Goal: Task Accomplishment & Management: Manage account settings

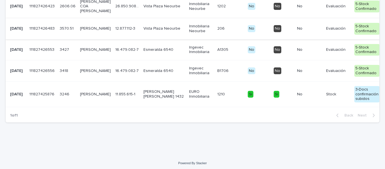
scroll to position [507, 0]
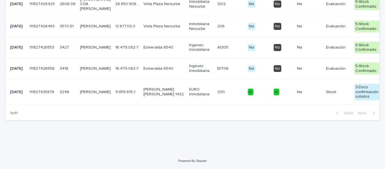
click at [85, 71] on p "[PERSON_NAME]" at bounding box center [95, 68] width 31 height 5
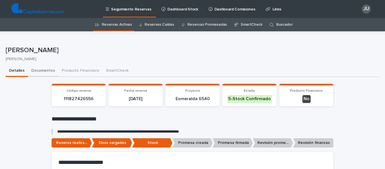
click at [41, 70] on button "Documentos" at bounding box center [43, 71] width 30 height 12
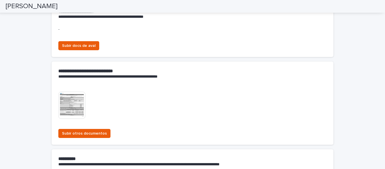
scroll to position [761, 0]
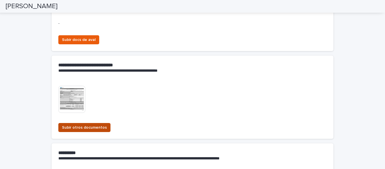
click at [87, 127] on span "Subir otros documentos" at bounding box center [84, 128] width 45 height 6
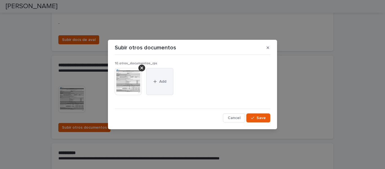
click at [158, 78] on button "Add" at bounding box center [159, 81] width 27 height 27
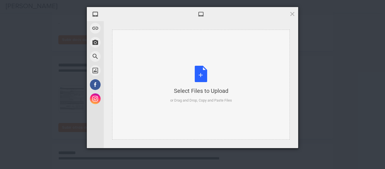
click at [204, 72] on div "Select Files to Upload or Drag and Drop, Copy and Paste Files" at bounding box center [201, 84] width 62 height 37
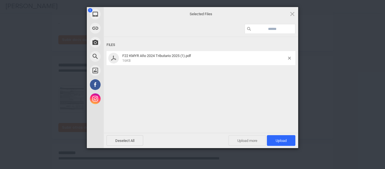
click at [246, 140] on span "Upload more" at bounding box center [247, 140] width 37 height 11
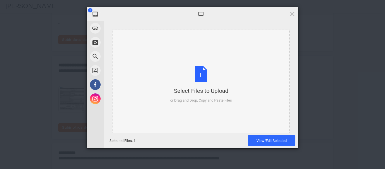
click at [201, 74] on div "Select Files to Upload or Drag and Drop, Copy and Paste Files" at bounding box center [201, 84] width 62 height 37
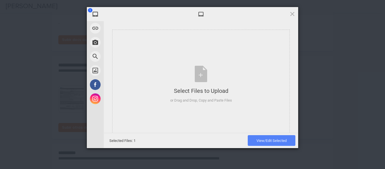
click at [262, 141] on span "View/Edit Selected" at bounding box center [272, 140] width 30 height 4
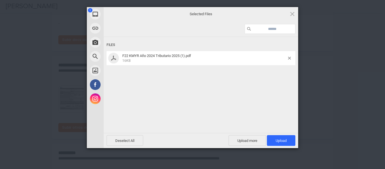
click at [290, 56] on div "F22 KMYR Año 2024 Tributario 2025 (1).pdf 16KB" at bounding box center [201, 58] width 189 height 14
click at [290, 59] on span at bounding box center [289, 58] width 3 height 3
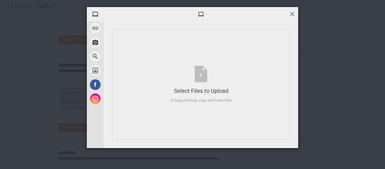
click at [292, 13] on span at bounding box center [292, 14] width 6 height 6
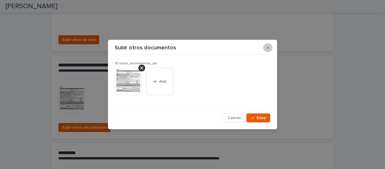
click at [267, 47] on icon "button" at bounding box center [268, 48] width 3 height 4
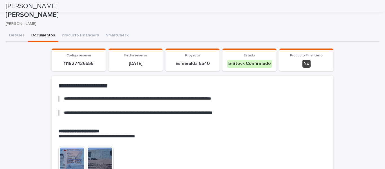
scroll to position [0, 0]
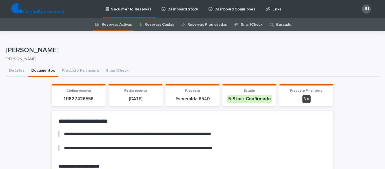
click at [108, 25] on link "Reservas Activas" at bounding box center [117, 24] width 30 height 13
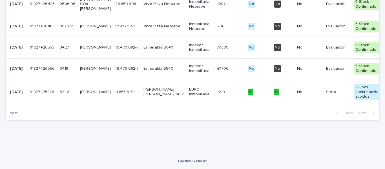
scroll to position [526, 0]
click at [83, 29] on p "[PERSON_NAME]" at bounding box center [95, 26] width 31 height 5
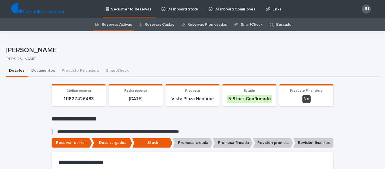
click at [43, 69] on button "Documentos" at bounding box center [43, 71] width 30 height 12
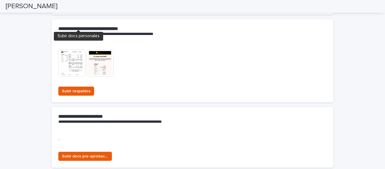
scroll to position [226, 0]
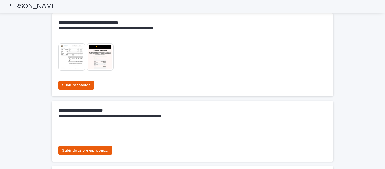
click at [70, 61] on img at bounding box center [71, 56] width 27 height 27
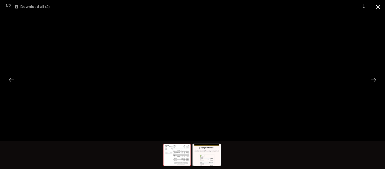
click at [378, 6] on button "Close gallery" at bounding box center [378, 6] width 14 height 13
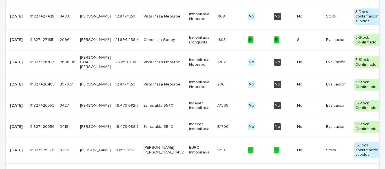
scroll to position [441, 0]
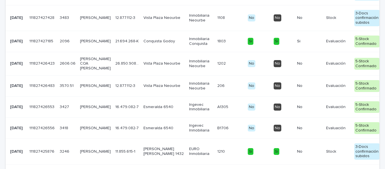
click at [87, 20] on p "[PERSON_NAME]" at bounding box center [95, 18] width 31 height 5
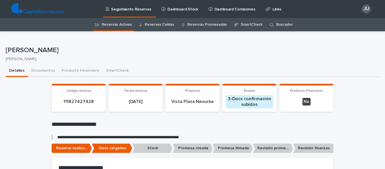
scroll to position [28, 0]
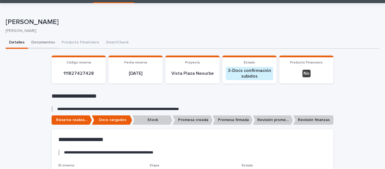
click at [39, 40] on button "Documentos" at bounding box center [43, 43] width 30 height 12
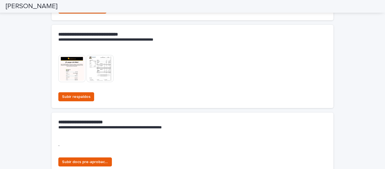
scroll to position [226, 0]
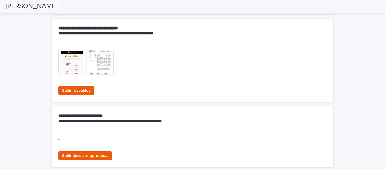
click at [101, 63] on img at bounding box center [100, 62] width 27 height 27
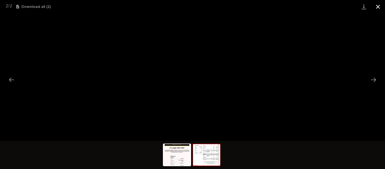
click at [377, 7] on button "Close gallery" at bounding box center [378, 6] width 14 height 13
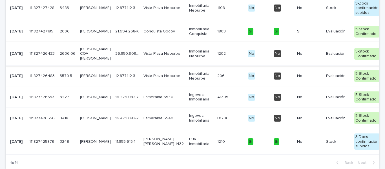
scroll to position [441, 0]
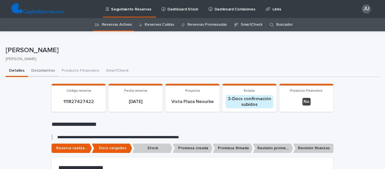
click at [45, 68] on button "Documentos" at bounding box center [43, 71] width 30 height 12
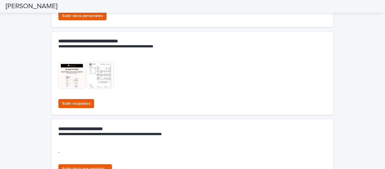
scroll to position [226, 0]
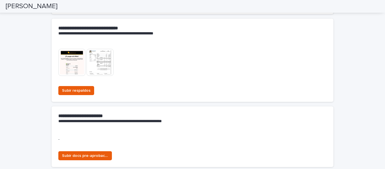
click at [104, 63] on img at bounding box center [100, 62] width 27 height 27
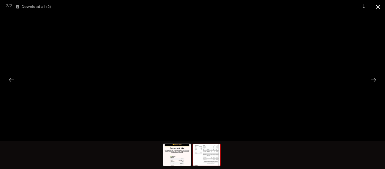
click at [378, 5] on button "Close gallery" at bounding box center [378, 6] width 14 height 13
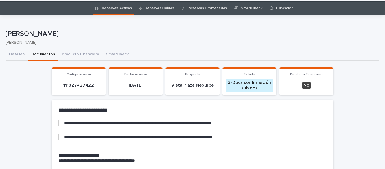
scroll to position [0, 0]
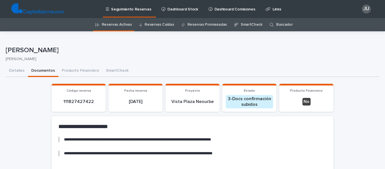
click at [115, 24] on link "Reservas Activas" at bounding box center [117, 24] width 30 height 13
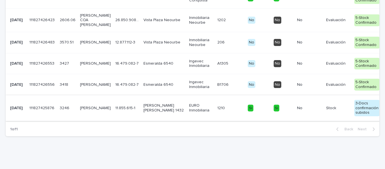
scroll to position [497, 0]
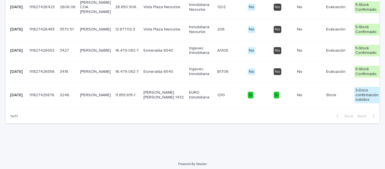
click at [85, 74] on p "[PERSON_NAME]" at bounding box center [95, 71] width 31 height 5
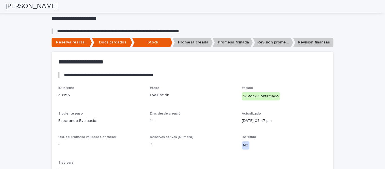
scroll to position [18, 0]
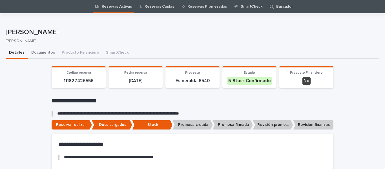
click at [39, 49] on button "Documentos" at bounding box center [43, 53] width 30 height 12
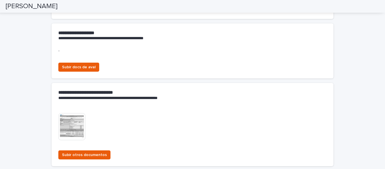
scroll to position [807, 0]
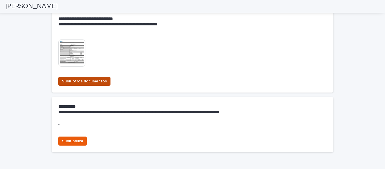
click at [85, 80] on span "Subir otros documentos" at bounding box center [84, 81] width 45 height 6
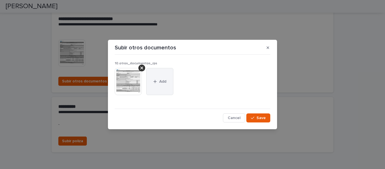
click at [157, 81] on div "button" at bounding box center [156, 82] width 6 height 4
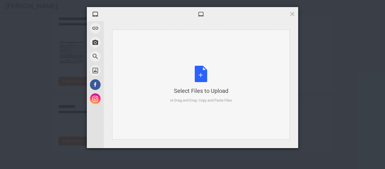
click at [198, 76] on div "Select Files to Upload or Drag and Drop, Copy and Paste Files" at bounding box center [201, 84] width 62 height 37
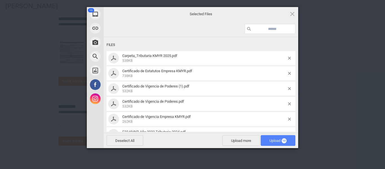
click at [270, 139] on span "Upload 10" at bounding box center [278, 140] width 17 height 4
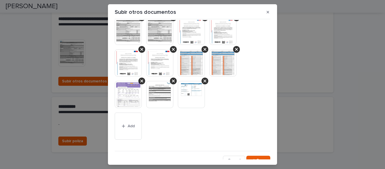
scroll to position [21, 0]
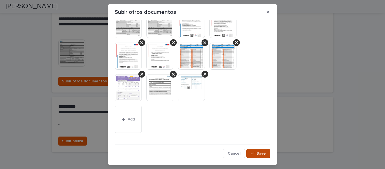
click at [252, 153] on div "button" at bounding box center [254, 153] width 6 height 4
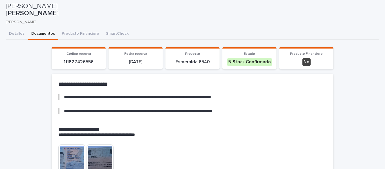
scroll to position [0, 0]
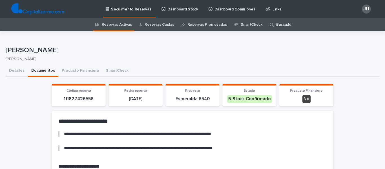
click at [105, 23] on link "Reservas Activas" at bounding box center [117, 24] width 30 height 13
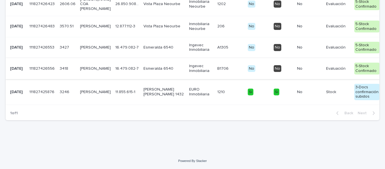
scroll to position [497, 0]
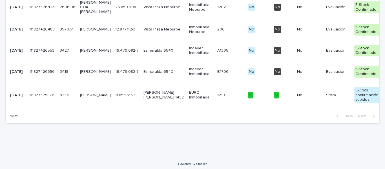
click at [85, 53] on p "[PERSON_NAME]" at bounding box center [95, 50] width 31 height 5
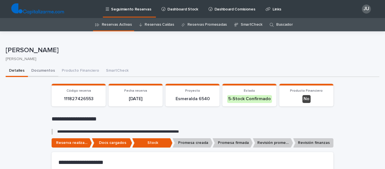
click at [44, 69] on button "Documentos" at bounding box center [43, 71] width 30 height 12
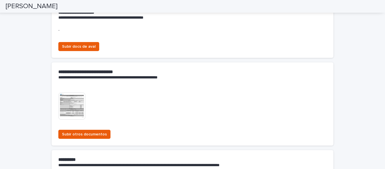
scroll to position [755, 0]
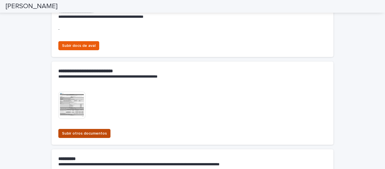
click at [87, 132] on span "Subir otros documentos" at bounding box center [84, 134] width 45 height 6
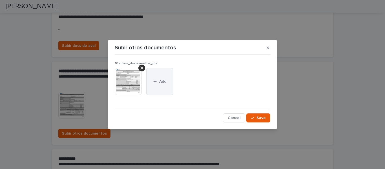
click at [157, 83] on icon "button" at bounding box center [154, 82] width 3 height 4
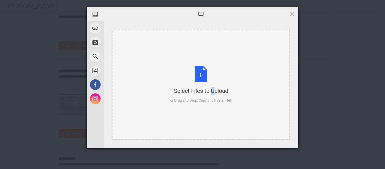
drag, startPoint x: 200, startPoint y: 75, endPoint x: 202, endPoint y: 79, distance: 4.3
click at [202, 79] on div "Select Files to Upload or Drag and Drop, Copy and Paste Files" at bounding box center [201, 84] width 62 height 37
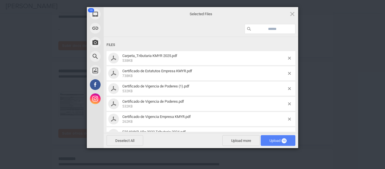
click at [279, 138] on span "Upload 10" at bounding box center [278, 140] width 17 height 4
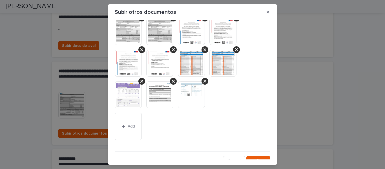
scroll to position [21, 0]
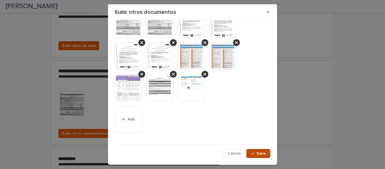
click at [252, 153] on button "Save" at bounding box center [258, 153] width 24 height 9
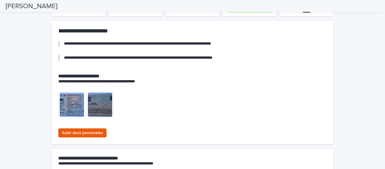
scroll to position [0, 0]
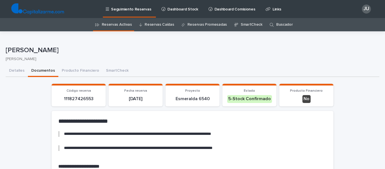
click at [15, 68] on button "Detalles" at bounding box center [17, 71] width 22 height 12
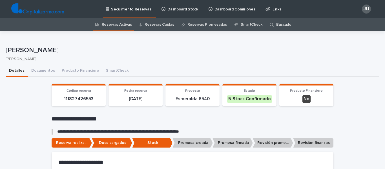
click at [123, 23] on link "Reservas Activas" at bounding box center [117, 24] width 30 height 13
